Goal: Task Accomplishment & Management: Use online tool/utility

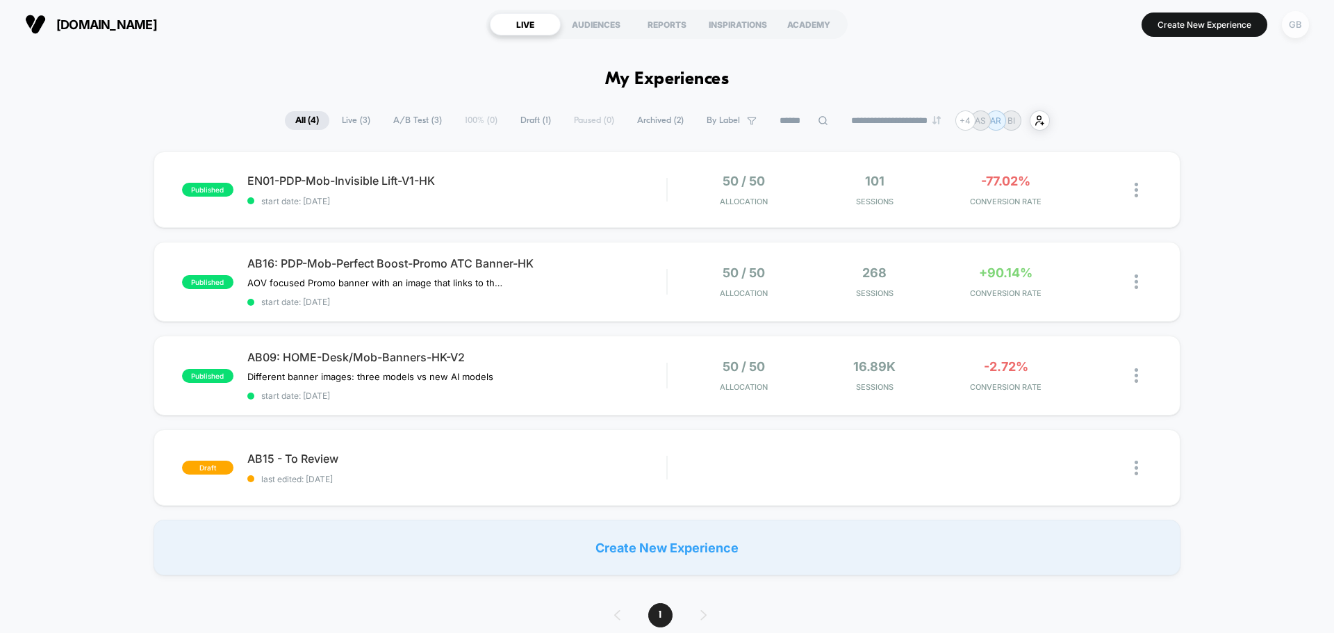
click at [1298, 24] on div "GB" at bounding box center [1295, 24] width 27 height 27
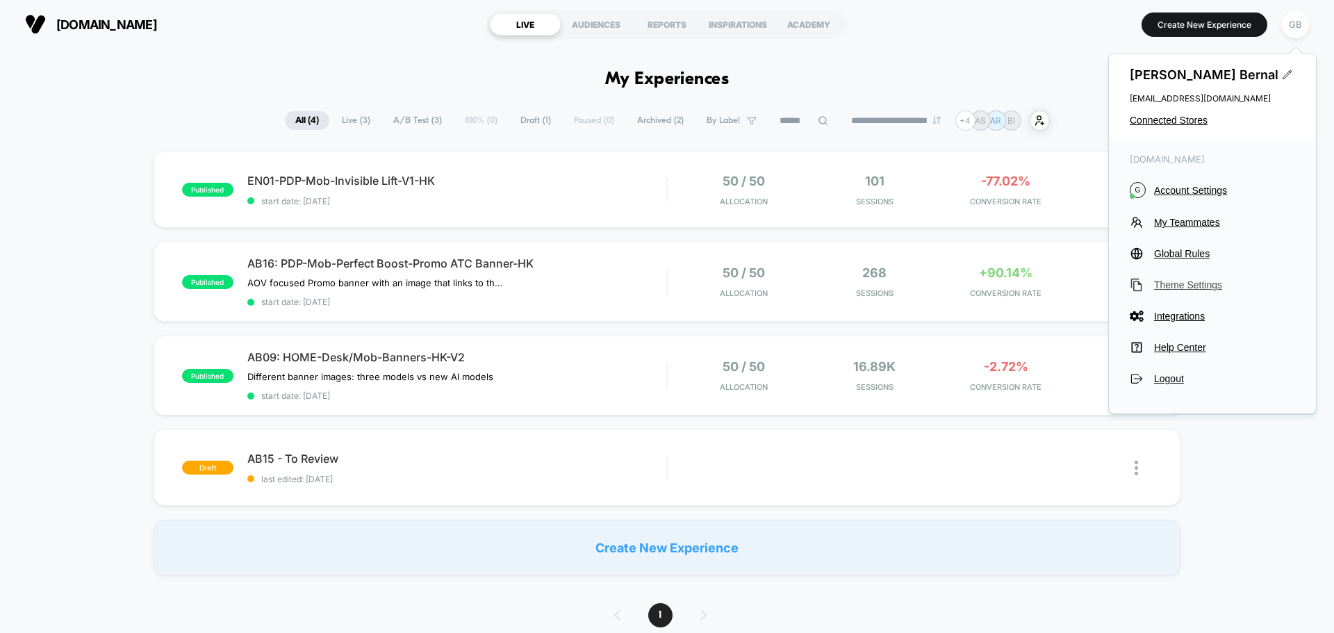
click at [1198, 288] on span "Theme Settings" at bounding box center [1224, 284] width 141 height 11
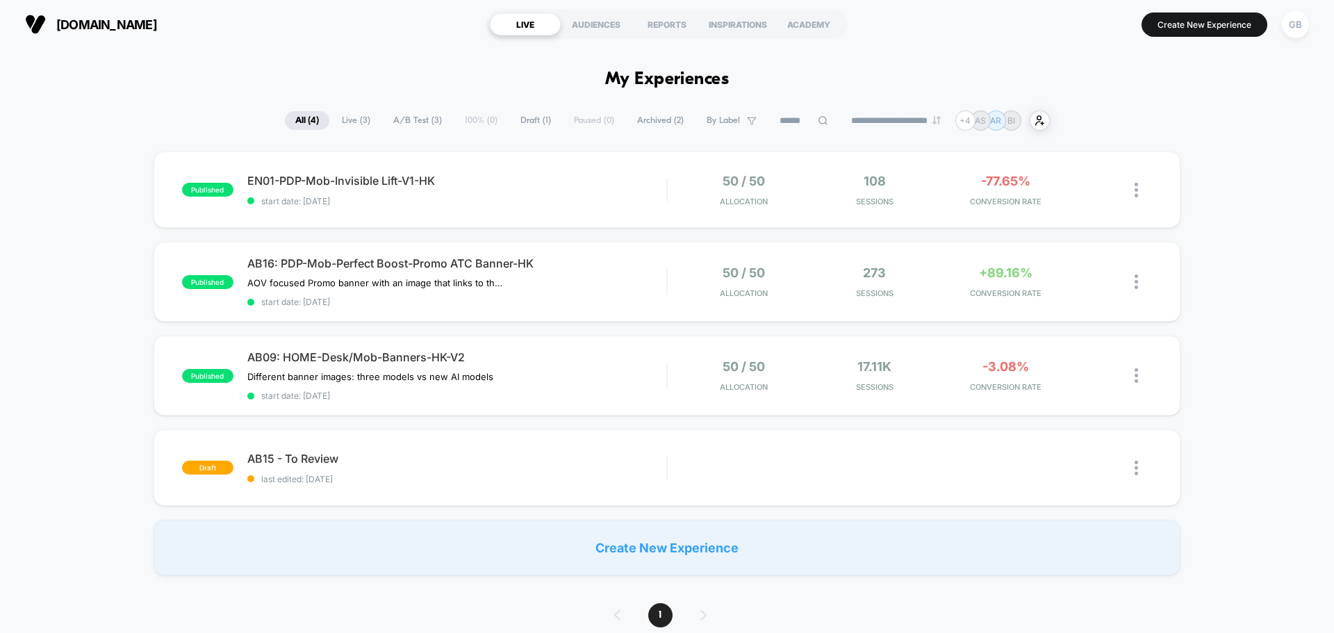
click at [1228, 281] on div "published EN01-PDP-Mob-Invisible Lift-V1-HK start date: [DATE] 50 / 50 Allocati…" at bounding box center [667, 364] width 1334 height 424
click at [1300, 29] on div "GB" at bounding box center [1295, 24] width 27 height 27
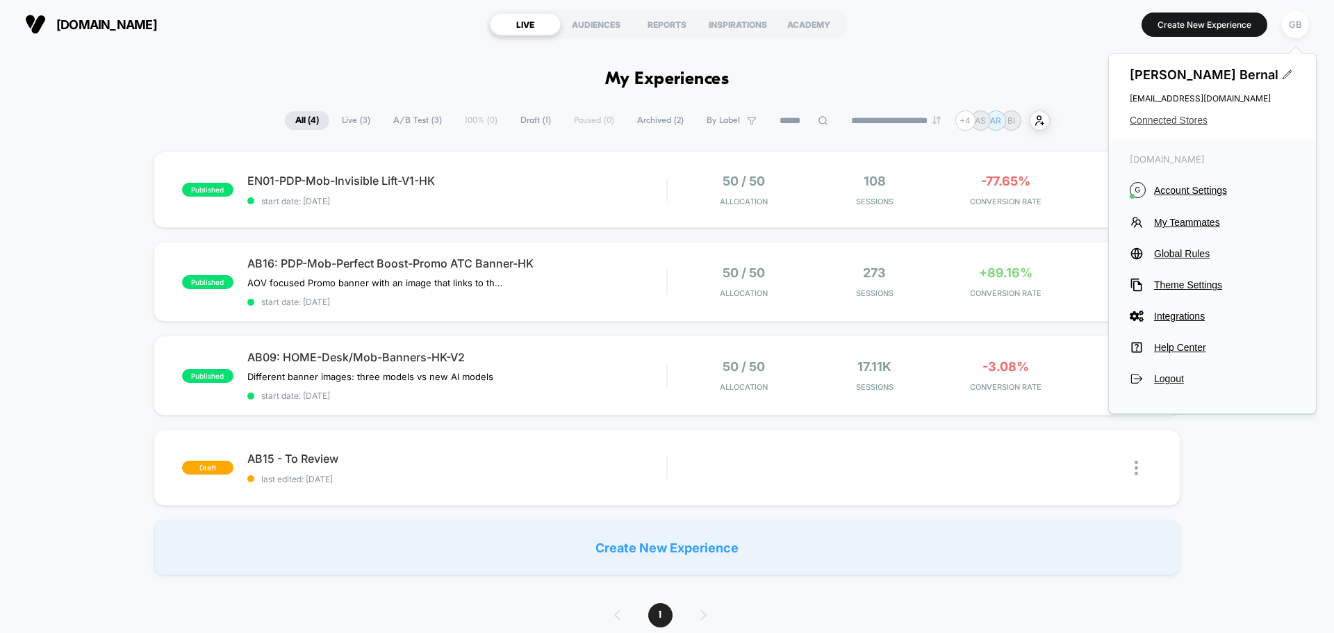
click at [1179, 122] on span "Connected Stores" at bounding box center [1212, 120] width 165 height 11
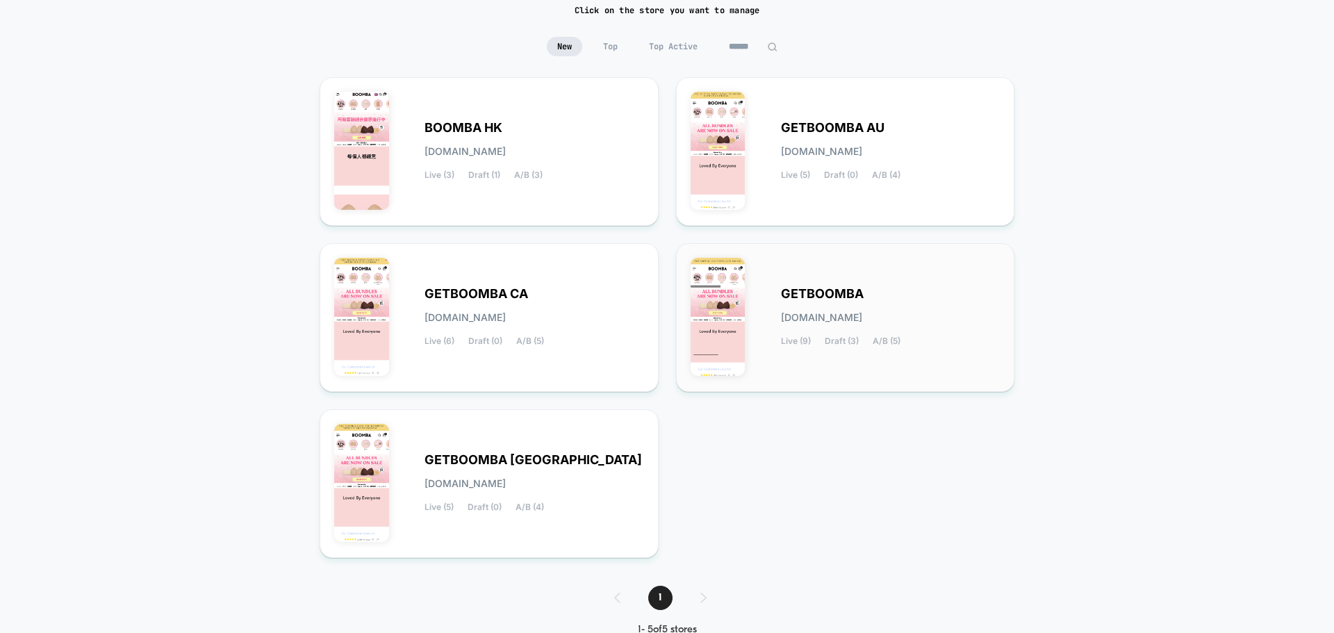
scroll to position [8, 0]
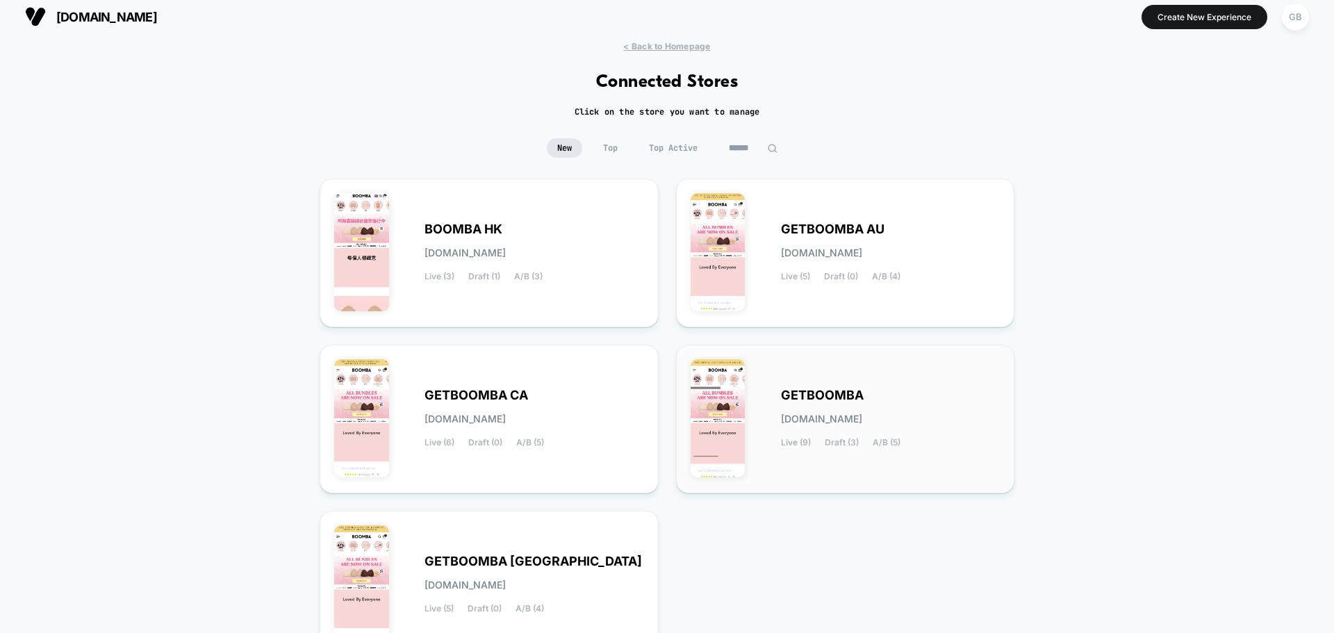
click at [958, 414] on div "GETBOOMBA [DOMAIN_NAME] Live (9) Draft (3) A/B (5)" at bounding box center [891, 419] width 220 height 57
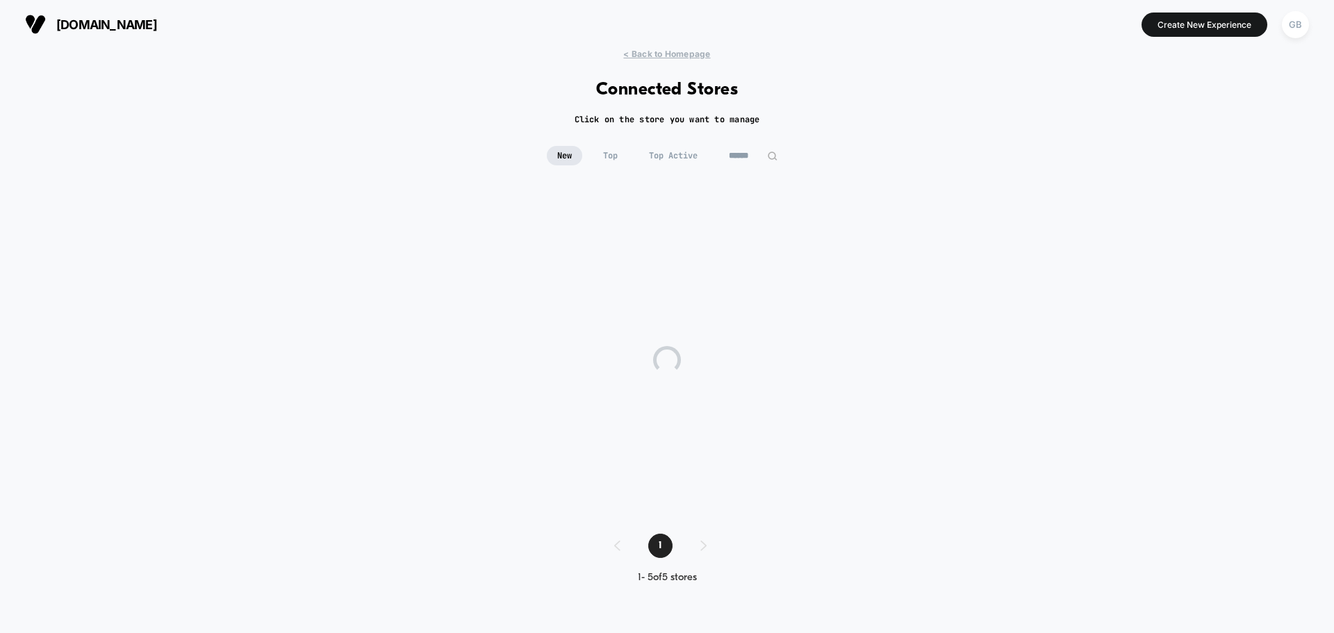
scroll to position [0, 0]
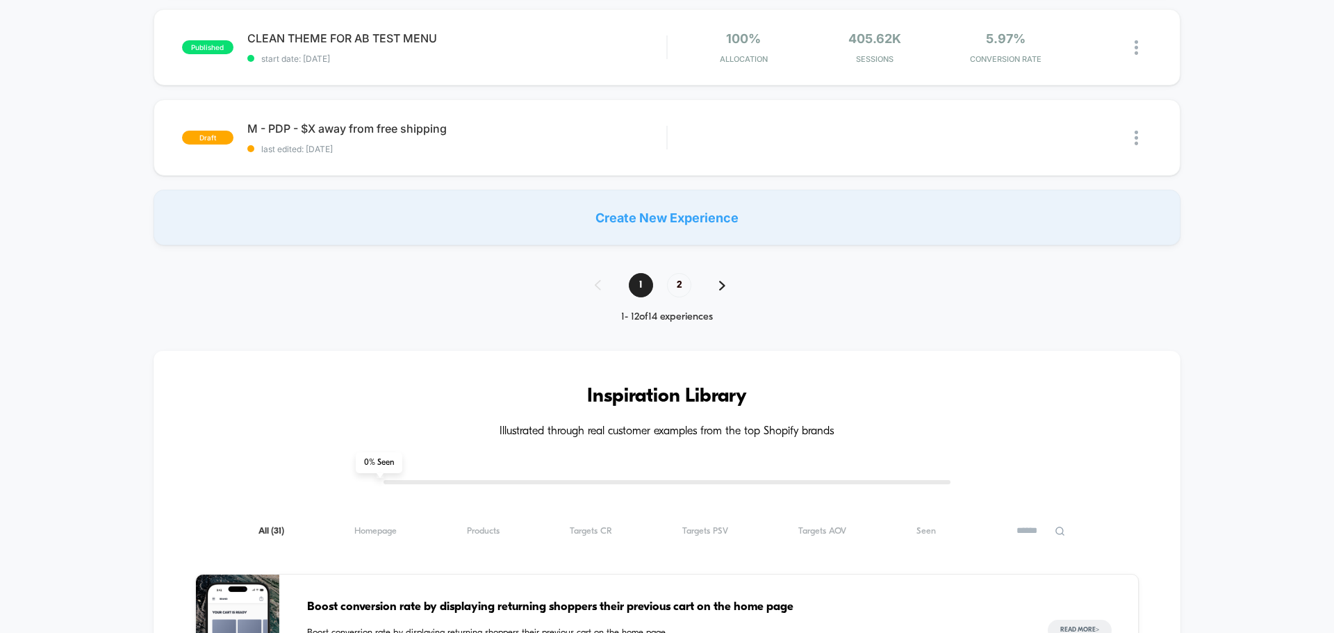
scroll to position [903, 0]
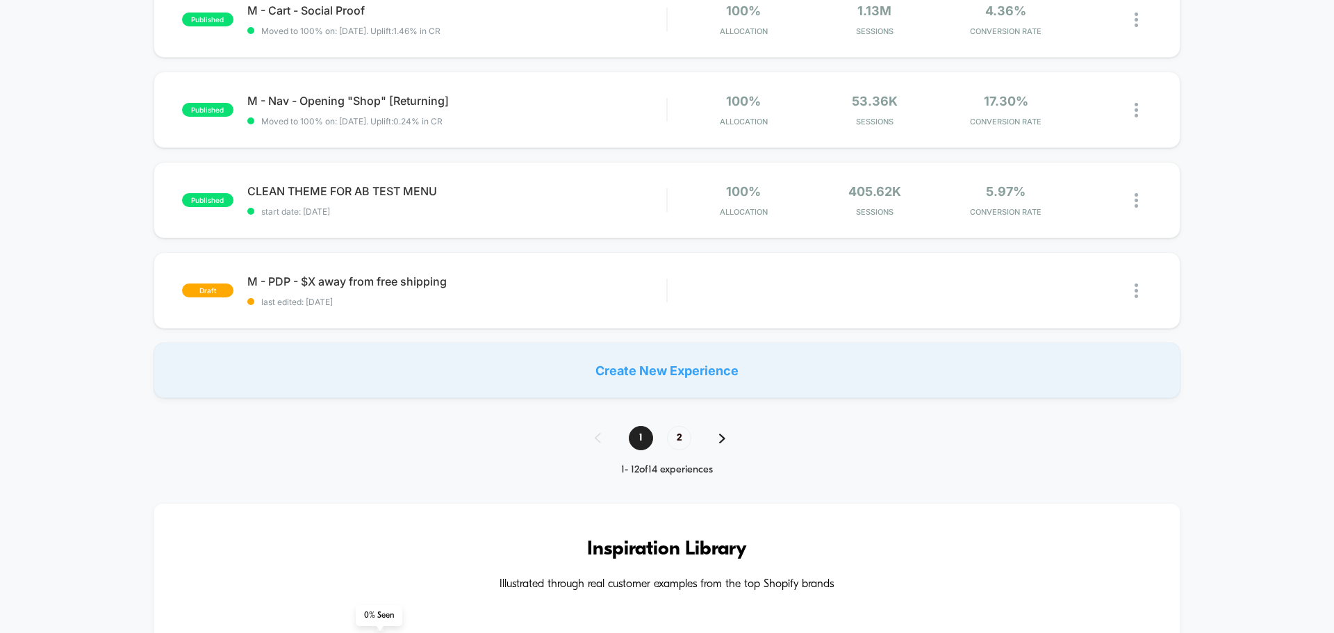
click at [713, 435] on div "1 2" at bounding box center [667, 438] width 172 height 24
click at [614, 207] on span "start date: [DATE]" at bounding box center [456, 211] width 419 height 10
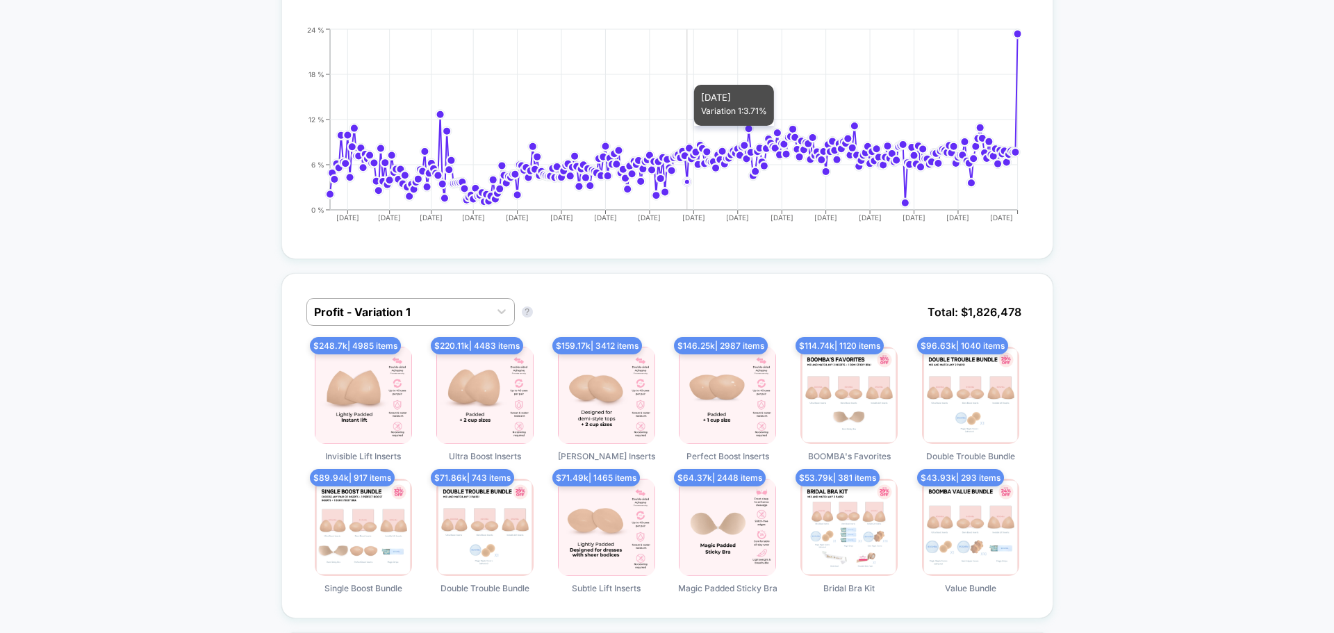
scroll to position [208, 0]
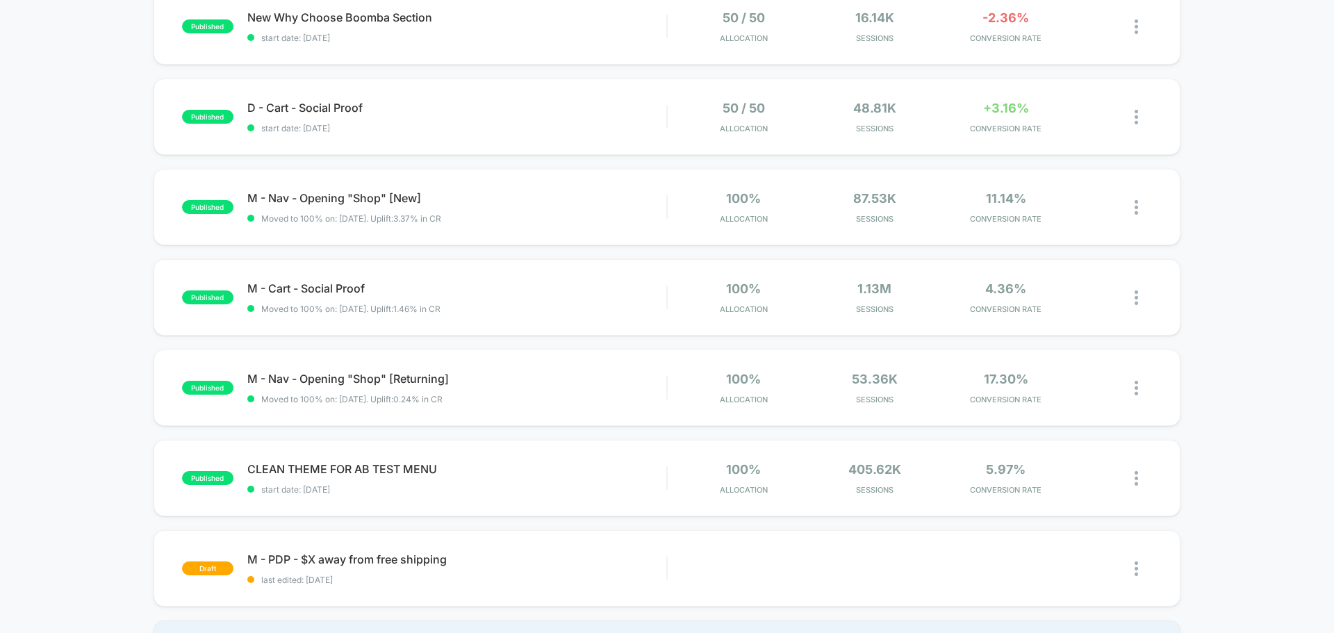
scroll to position [973, 0]
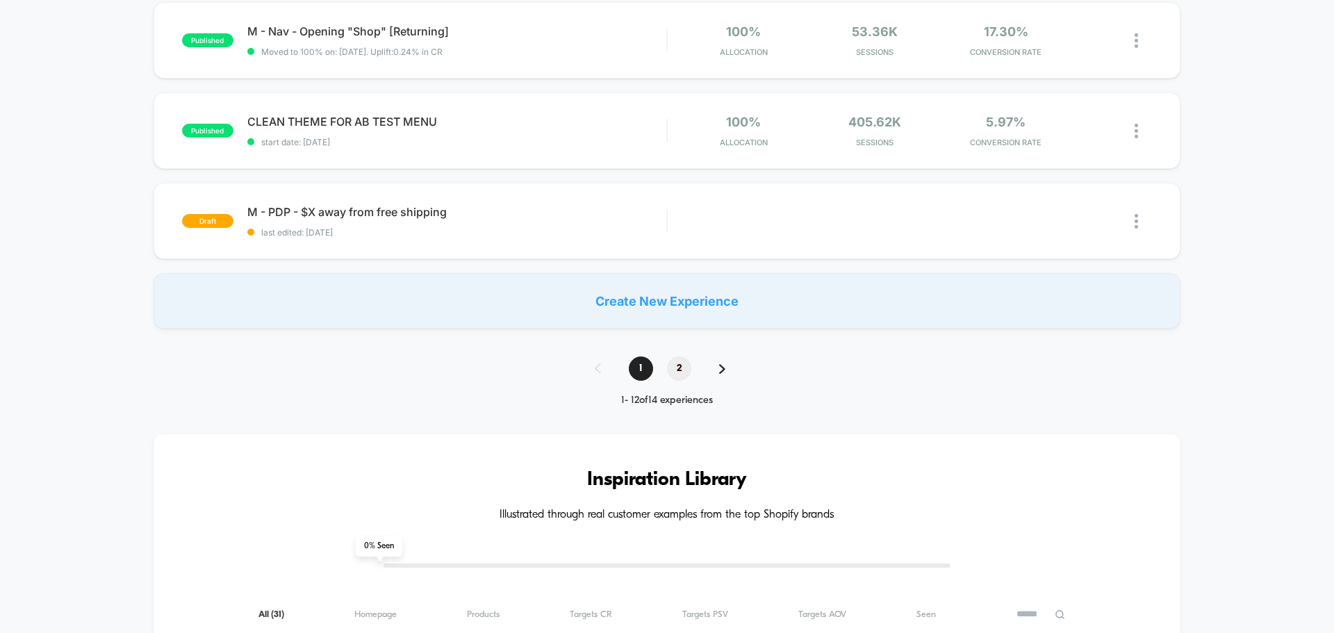
click at [677, 365] on span "2" at bounding box center [679, 369] width 24 height 24
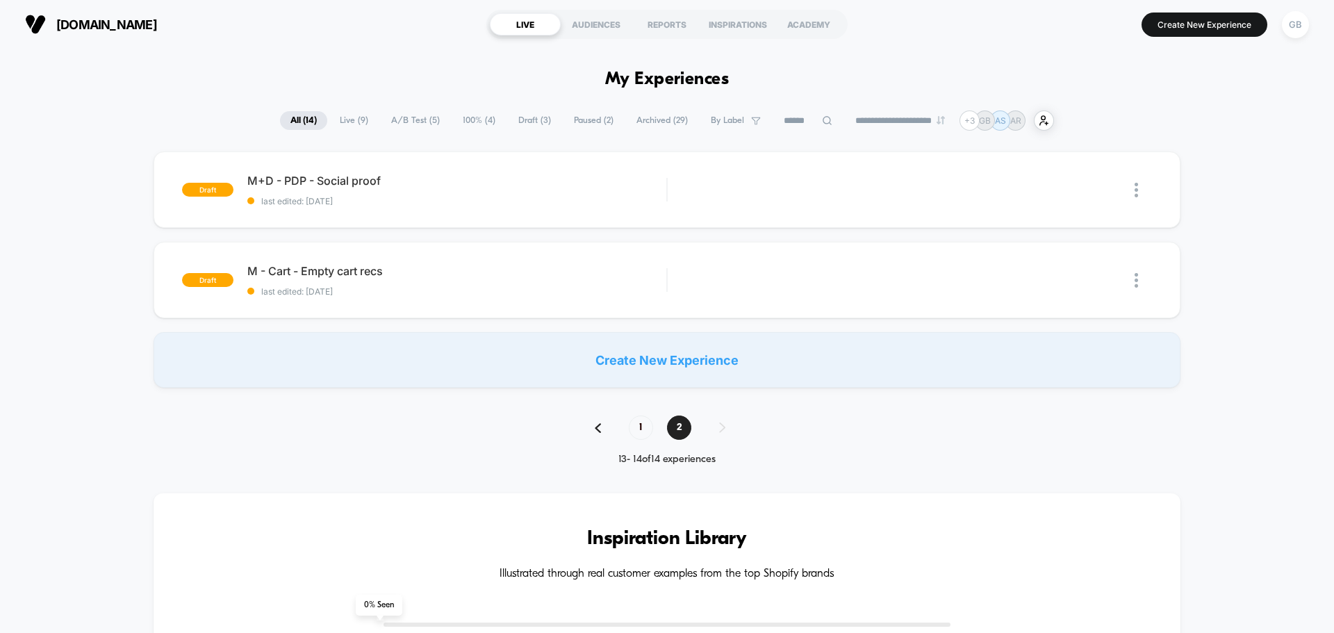
click at [589, 423] on div "1 2" at bounding box center [667, 428] width 172 height 24
click at [597, 430] on img at bounding box center [598, 428] width 6 height 10
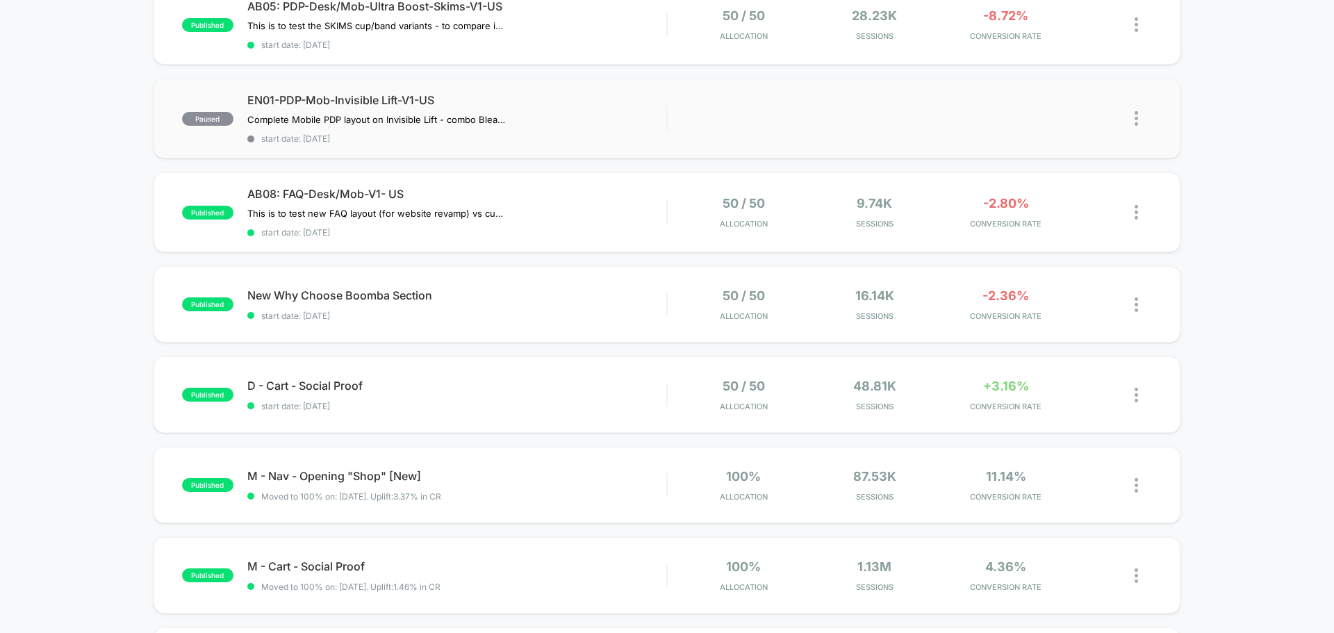
scroll to position [695, 0]
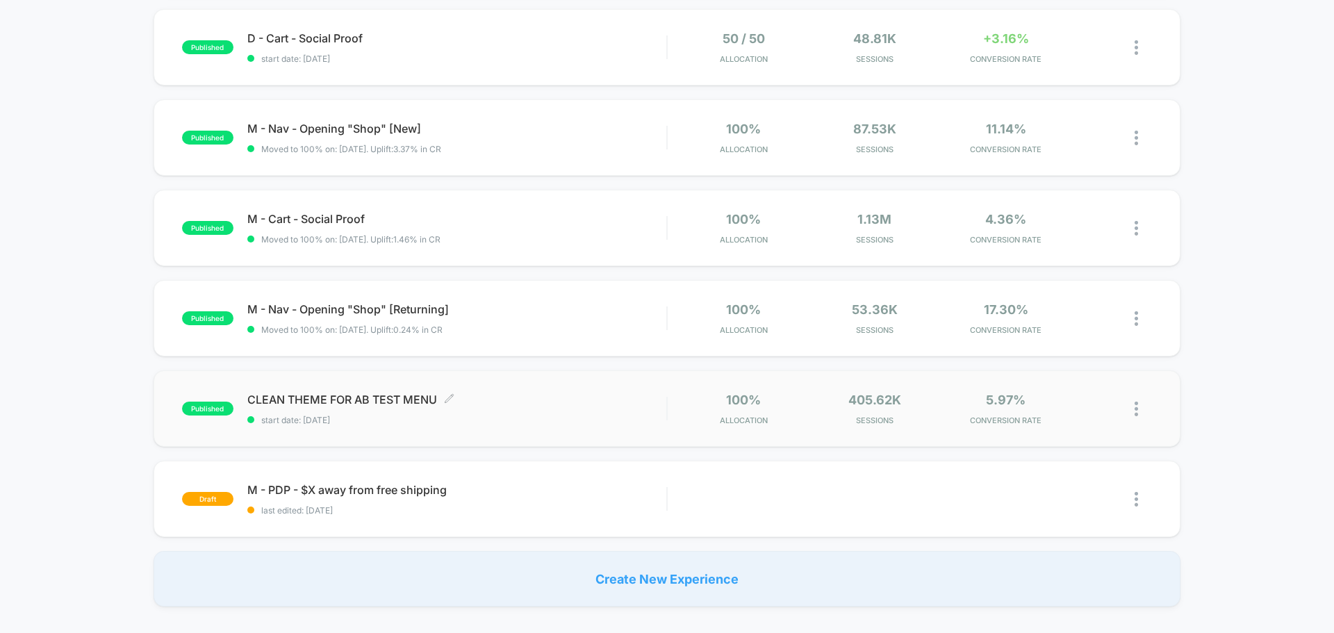
click at [587, 413] on div "CLEAN THEME FOR AB TEST MENU Click to edit experience details Click to edit exp…" at bounding box center [456, 409] width 419 height 33
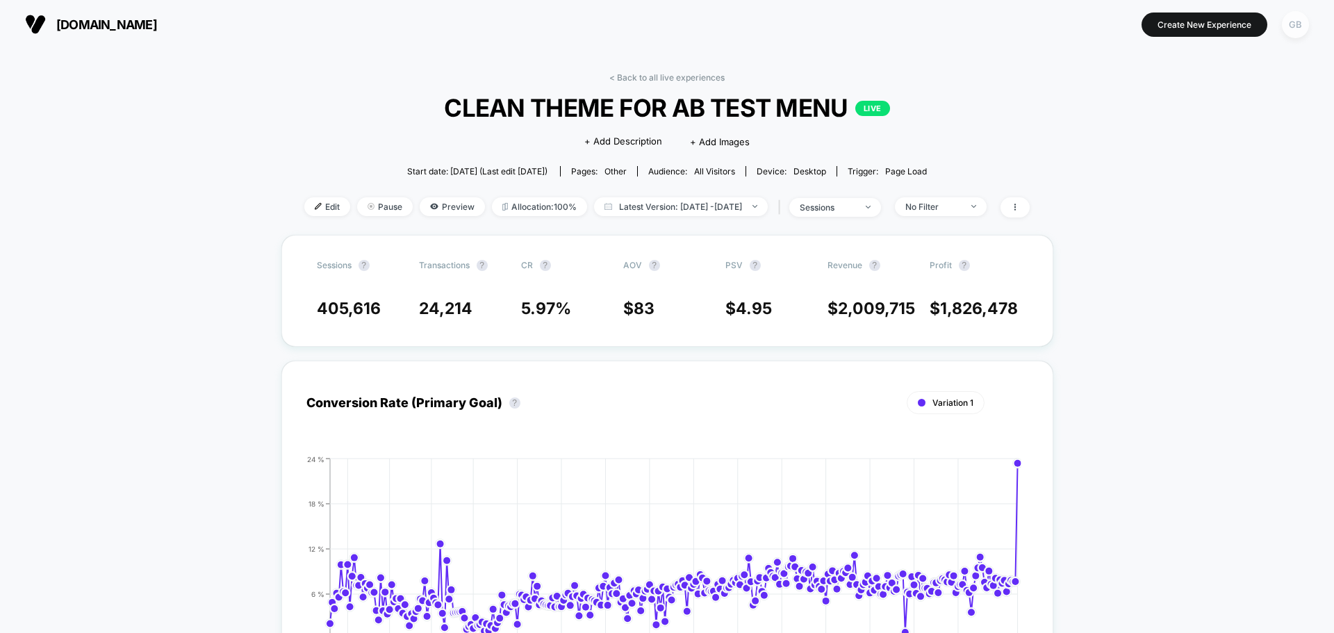
click at [1297, 29] on div "GB" at bounding box center [1295, 24] width 27 height 27
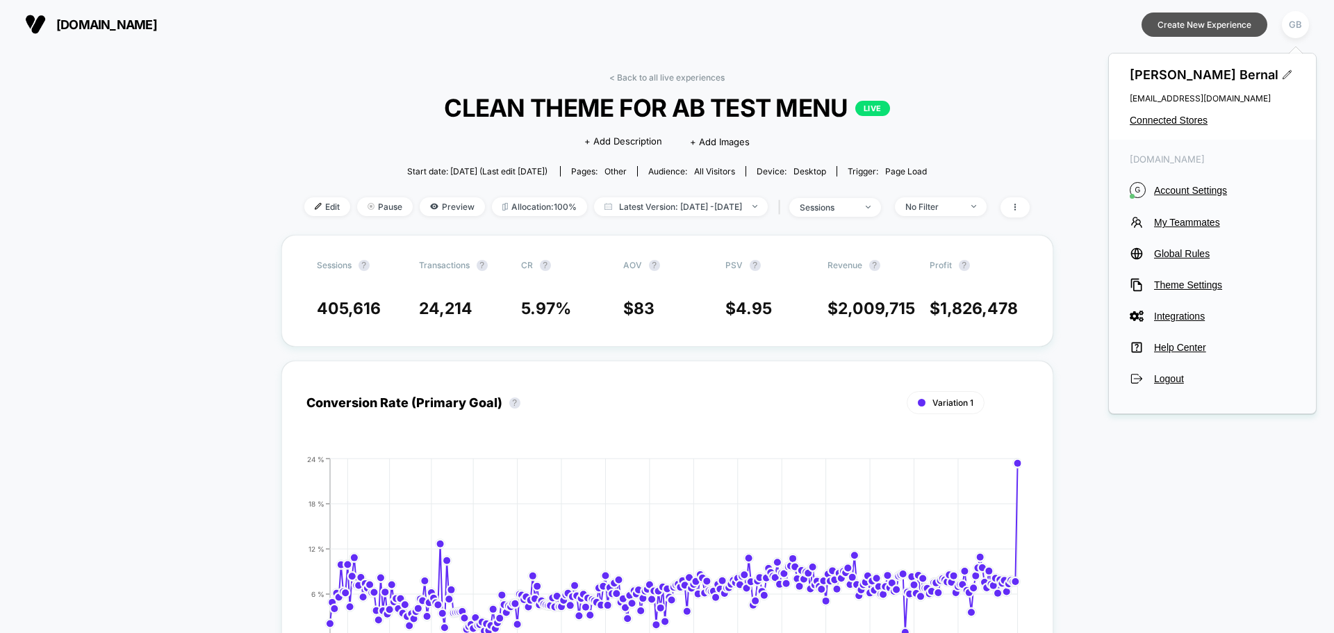
drag, startPoint x: 1033, startPoint y: 76, endPoint x: 1211, endPoint y: 36, distance: 182.3
click at [1030, 74] on div "< Back to all live experiences CLEAN THEME FOR AB TEST MENU LIVE Click to edit …" at bounding box center [667, 153] width 726 height 163
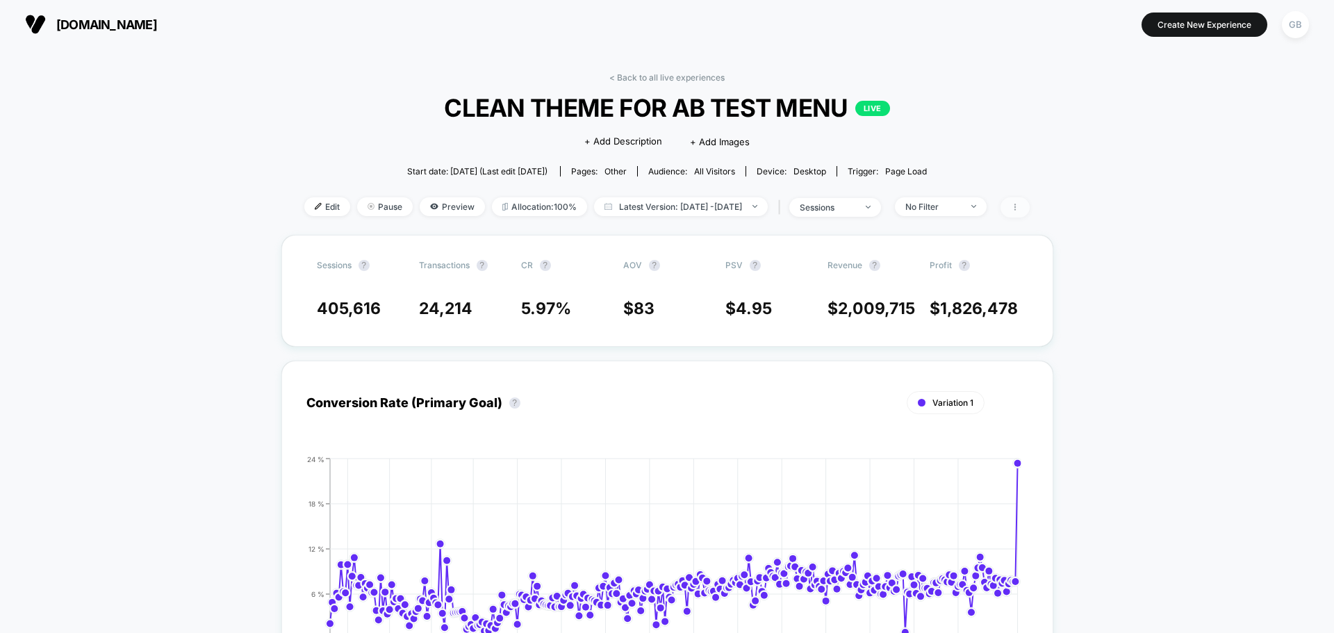
click at [1030, 206] on span at bounding box center [1015, 207] width 29 height 20
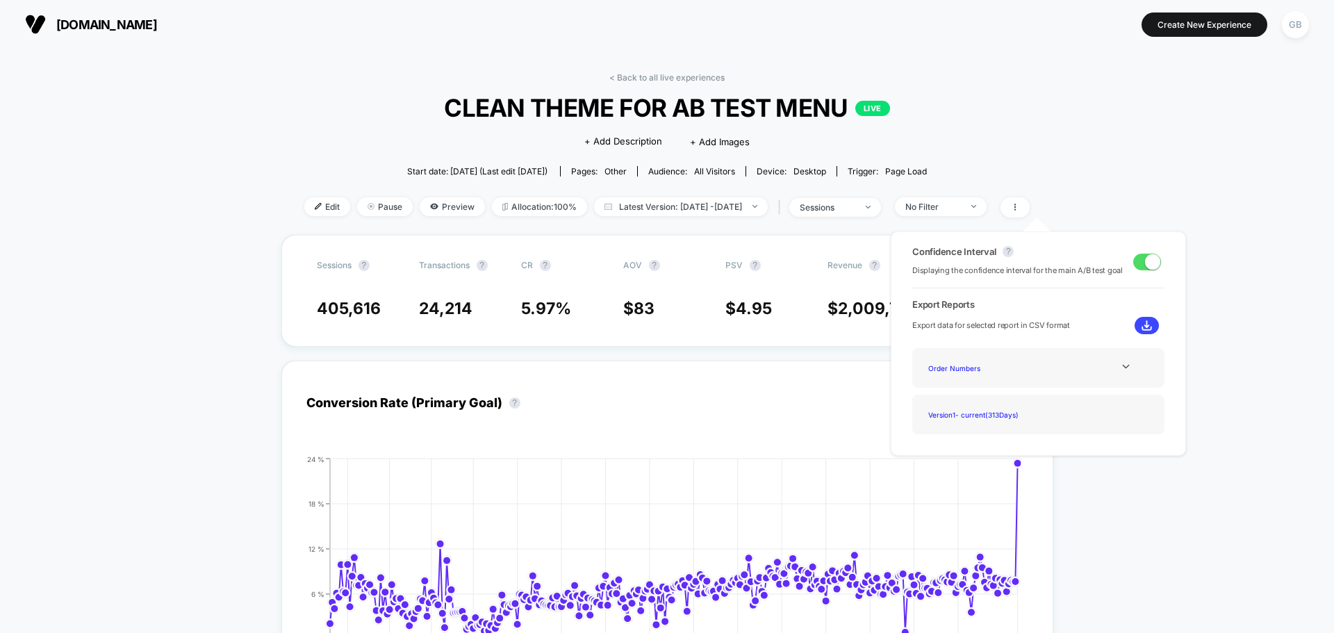
click at [1030, 144] on div "< Back to all live experiences CLEAN THEME FOR AB TEST MENU LIVE Click to edit …" at bounding box center [667, 153] width 726 height 163
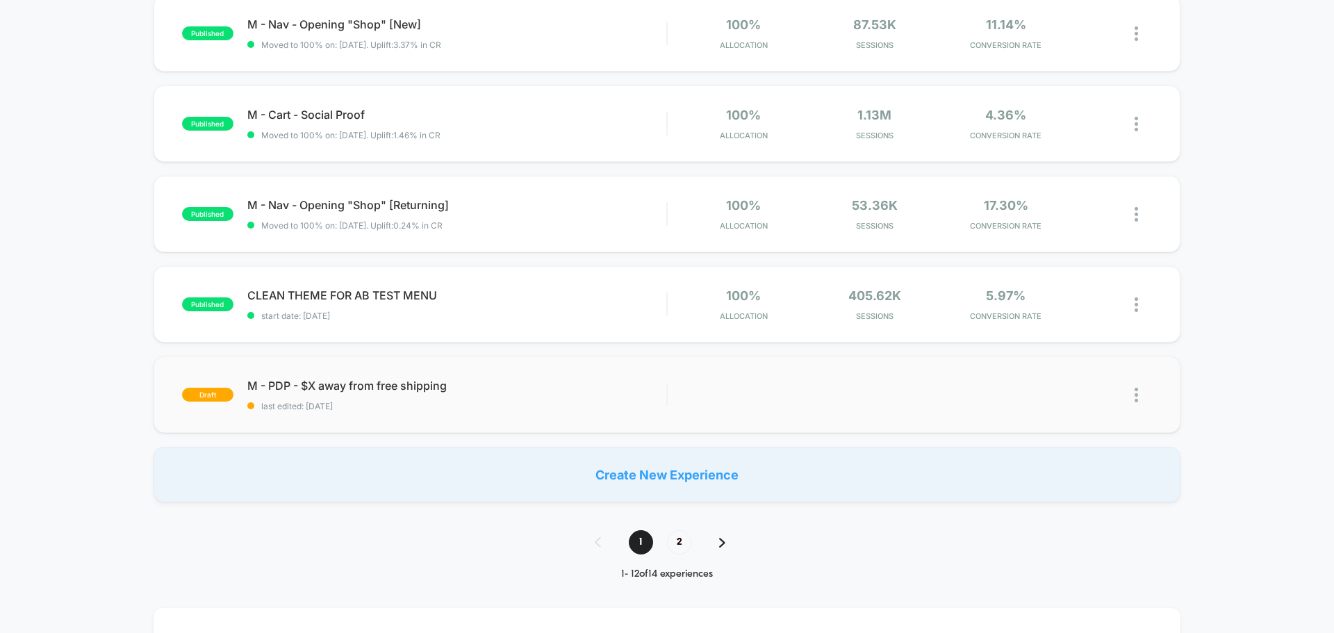
scroll to position [834, 0]
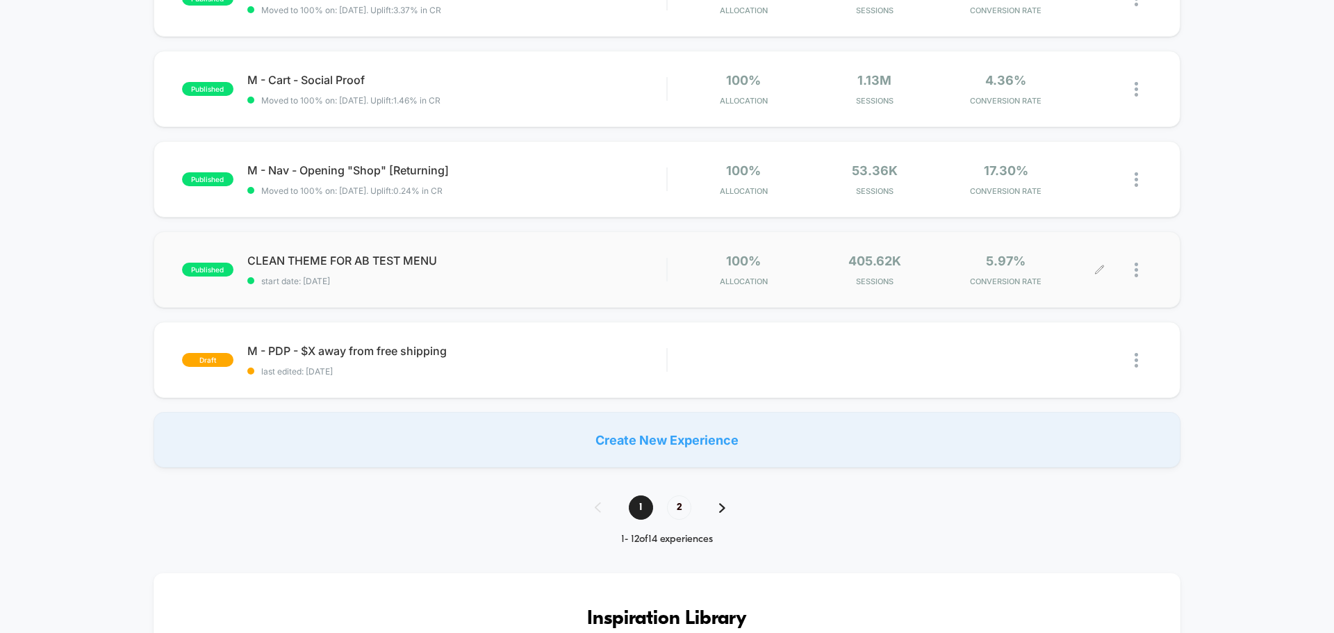
click at [1097, 270] on icon at bounding box center [1100, 270] width 10 height 10
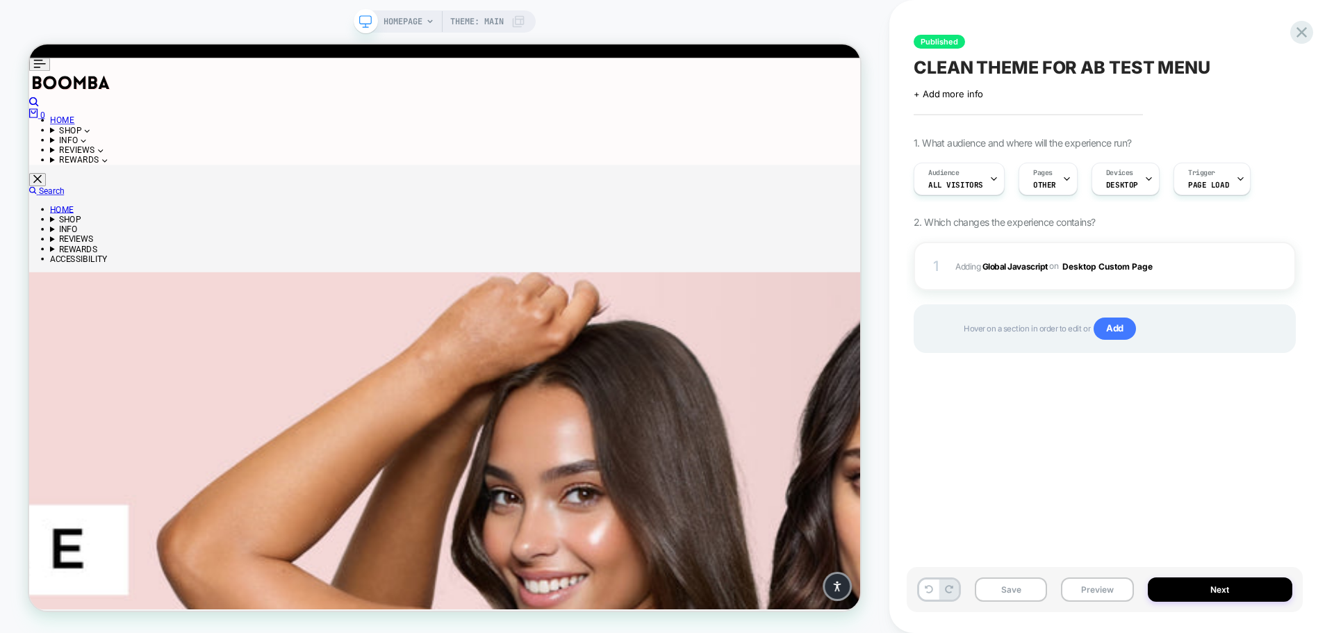
scroll to position [0, 1]
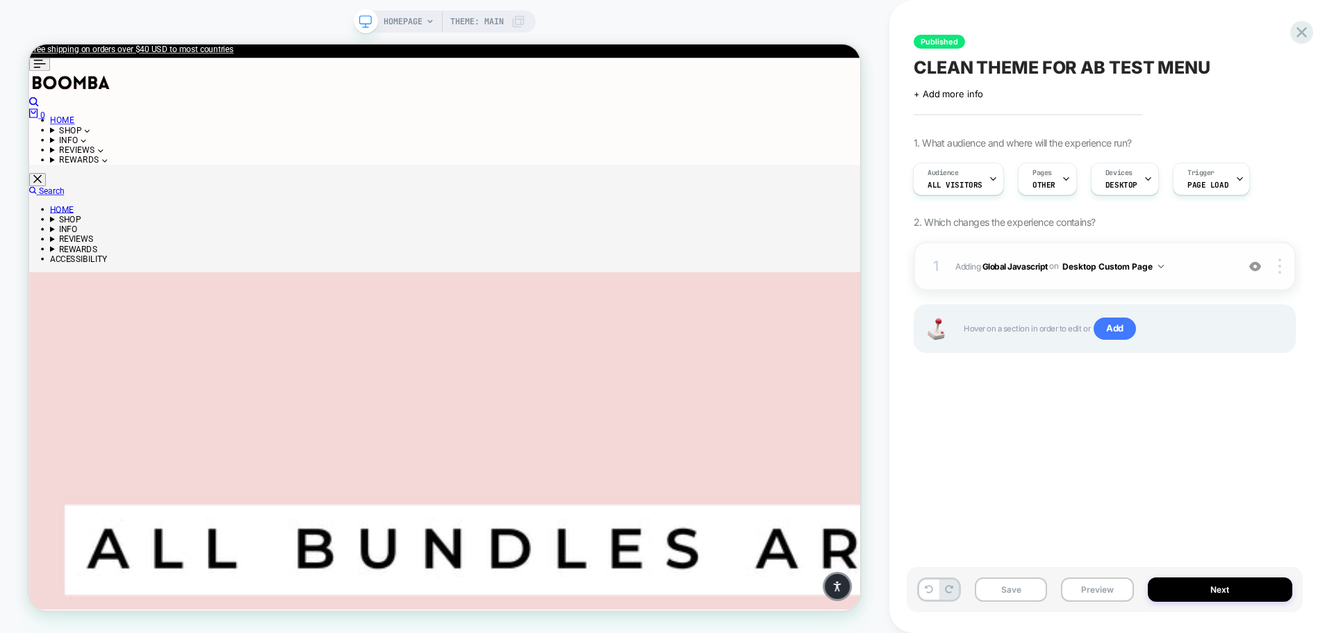
click at [1157, 270] on button "Desktop Custom Page" at bounding box center [1113, 266] width 101 height 17
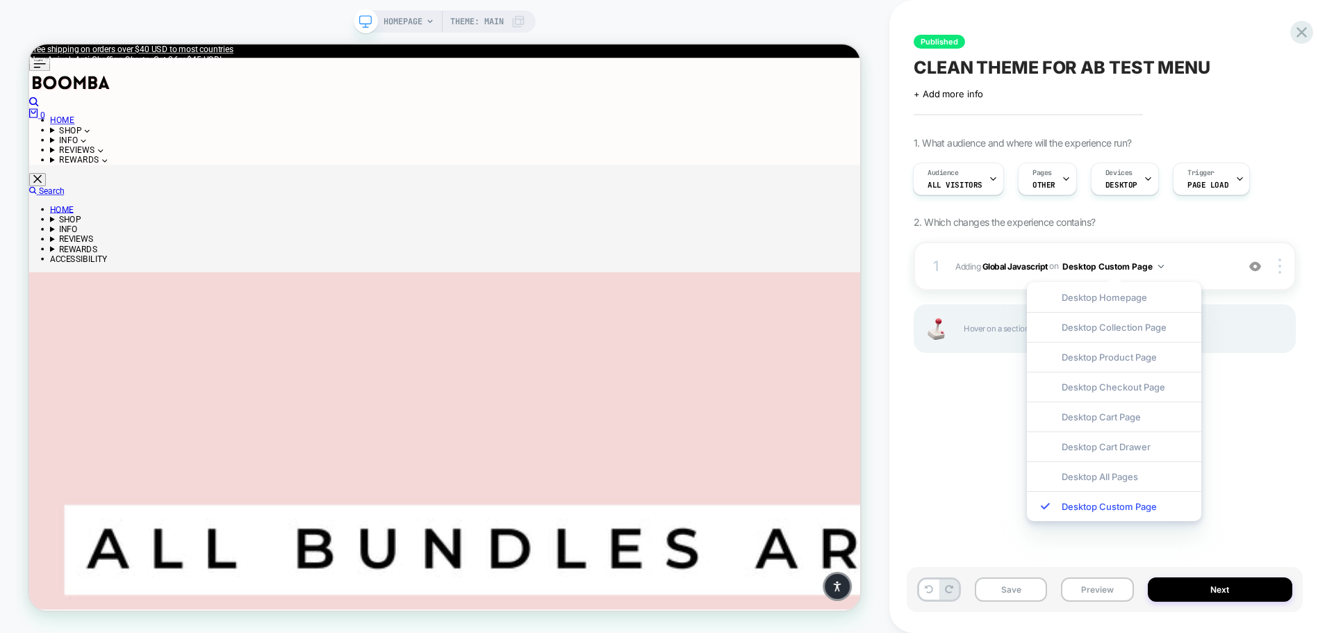
click at [950, 408] on div "Published CLEAN THEME FOR AB TEST MENU Click to edit experience details + Add m…" at bounding box center [1105, 316] width 396 height 605
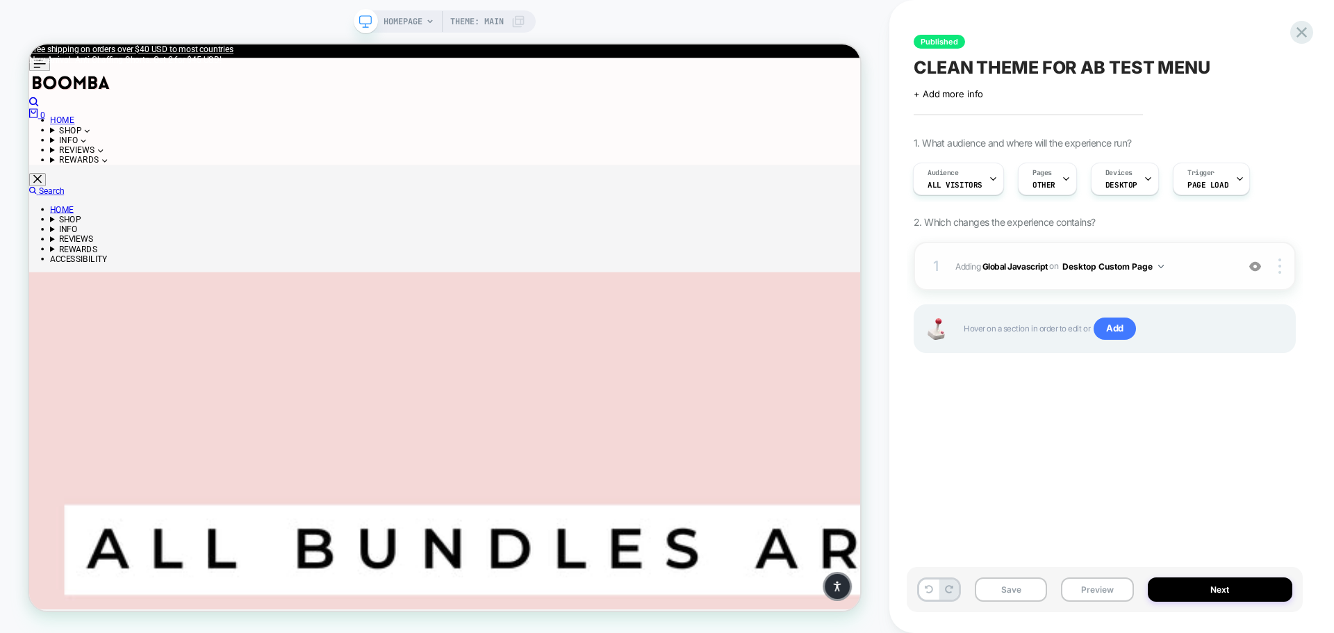
click at [1200, 269] on span "Adding Global Javascript on Desktop Custom Page" at bounding box center [1093, 266] width 275 height 17
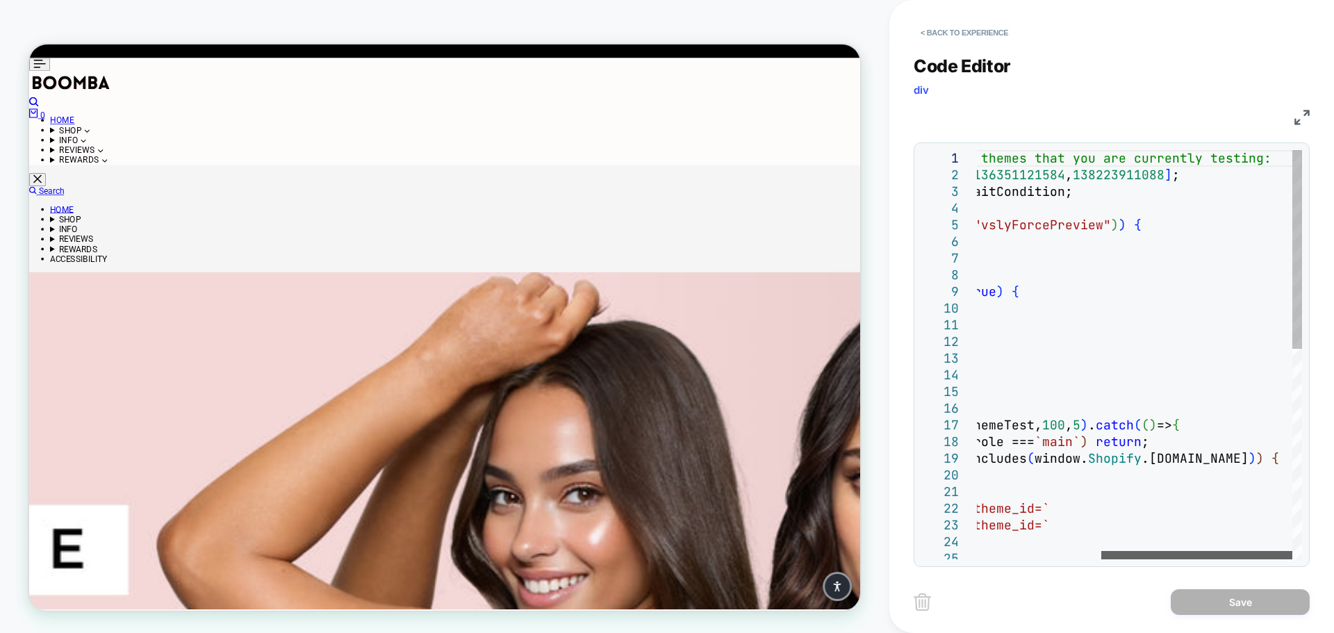
click at [1102, 551] on div at bounding box center [1197, 555] width 191 height 8
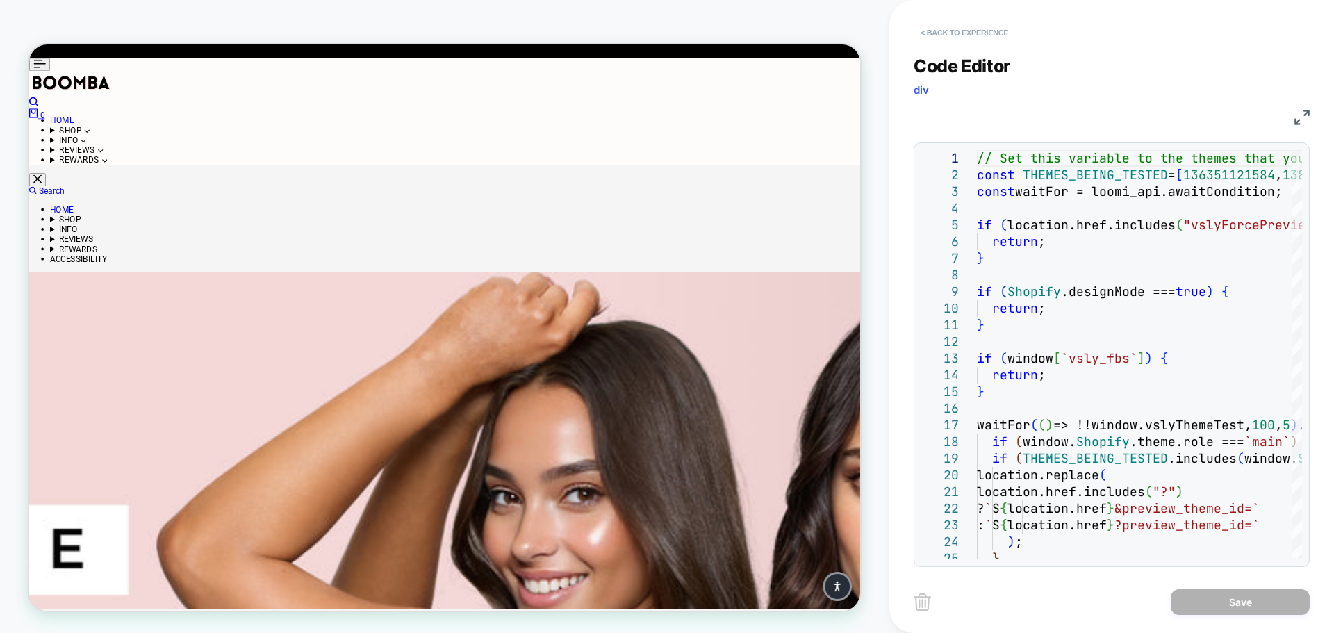
click at [958, 28] on button "< Back to experience" at bounding box center [964, 33] width 101 height 22
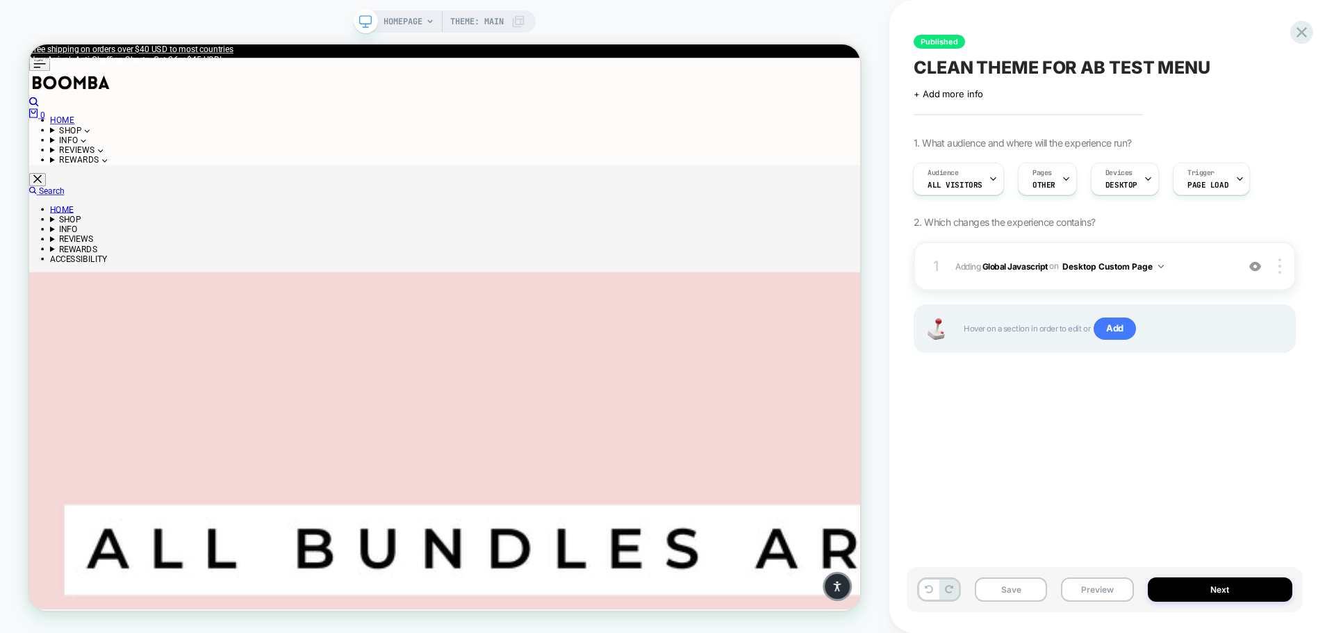
click at [1080, 488] on div "Published CLEAN THEME FOR AB TEST MENU Click to edit experience details + Add m…" at bounding box center [1105, 316] width 396 height 605
click at [1295, 192] on div "Audience All Visitors Pages OTHER Devices DESKTOP Trigger Page Load" at bounding box center [1105, 179] width 382 height 47
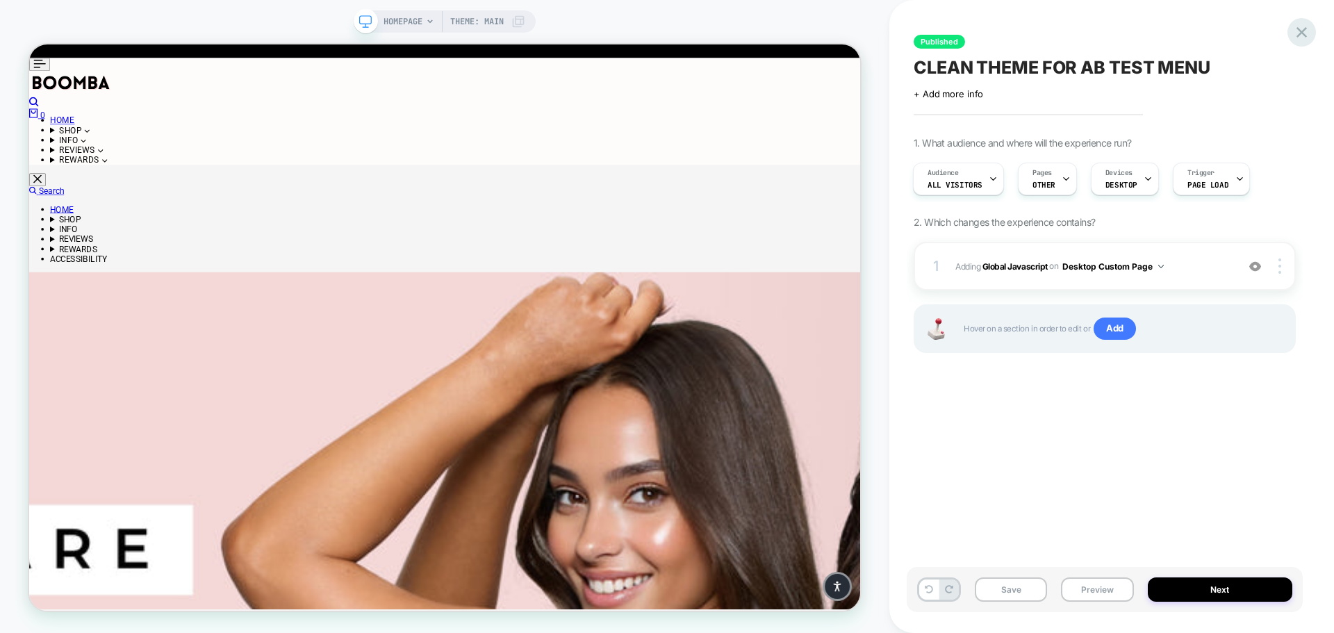
click at [1308, 31] on icon at bounding box center [1302, 32] width 19 height 19
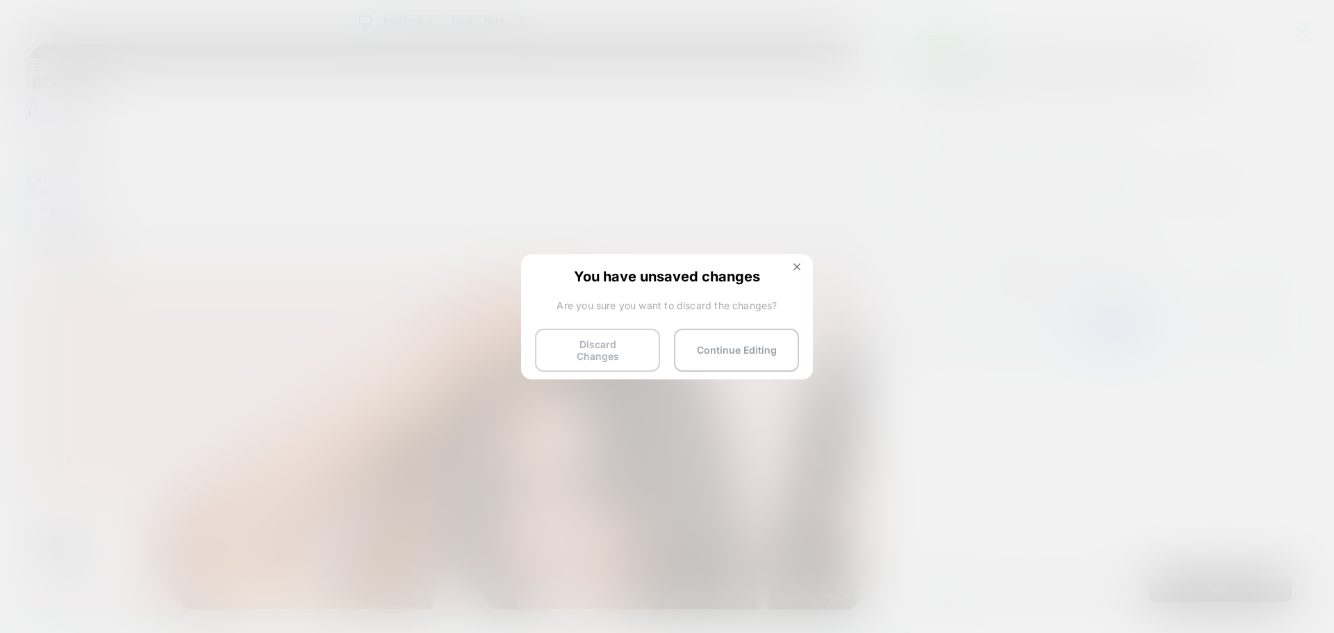
click at [605, 347] on button "Discard Changes" at bounding box center [597, 350] width 125 height 43
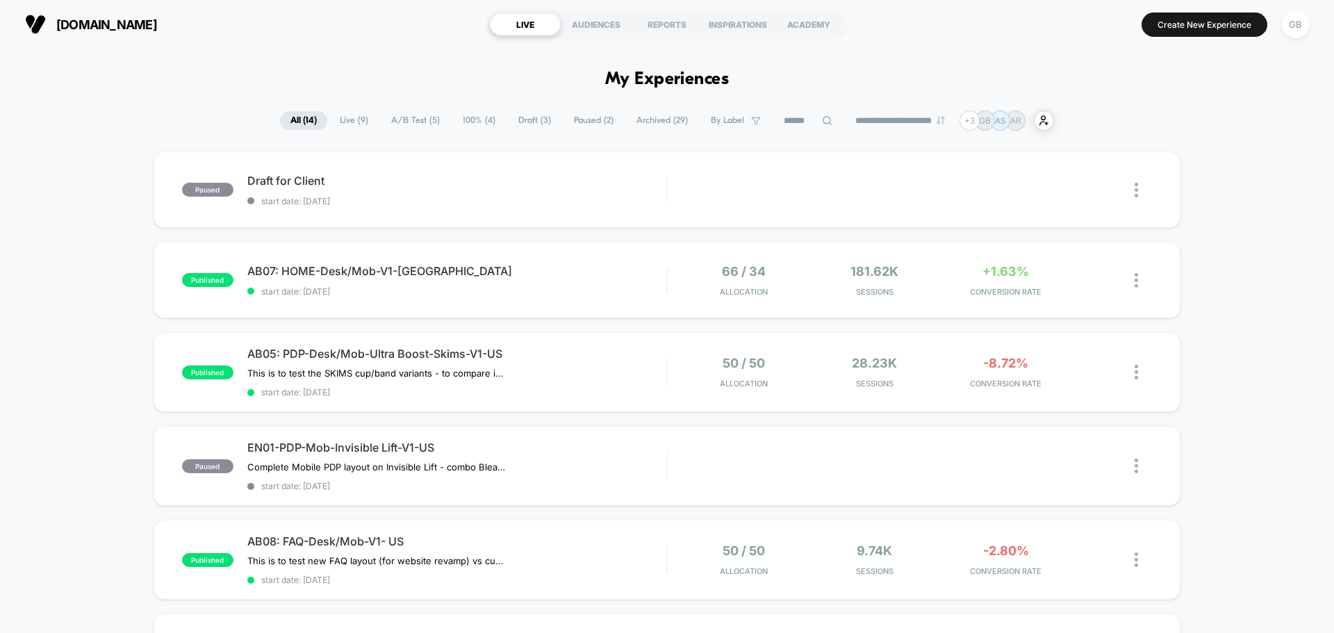
click at [833, 24] on div "ACADEMY" at bounding box center [809, 24] width 71 height 22
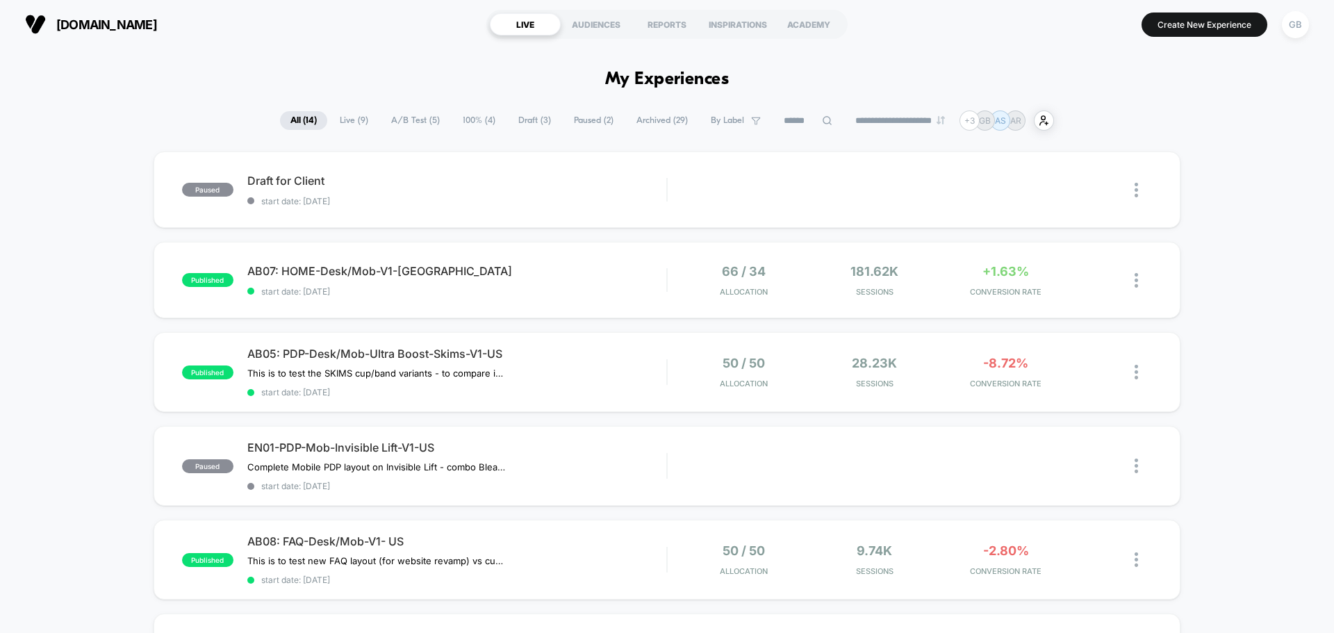
click at [393, 48] on div "[DOMAIN_NAME] LIVE AUDIENCES REPORTS INSPIRATIONS ACADEMY Create New Experience…" at bounding box center [667, 24] width 1334 height 49
